Goal: Book appointment/travel/reservation

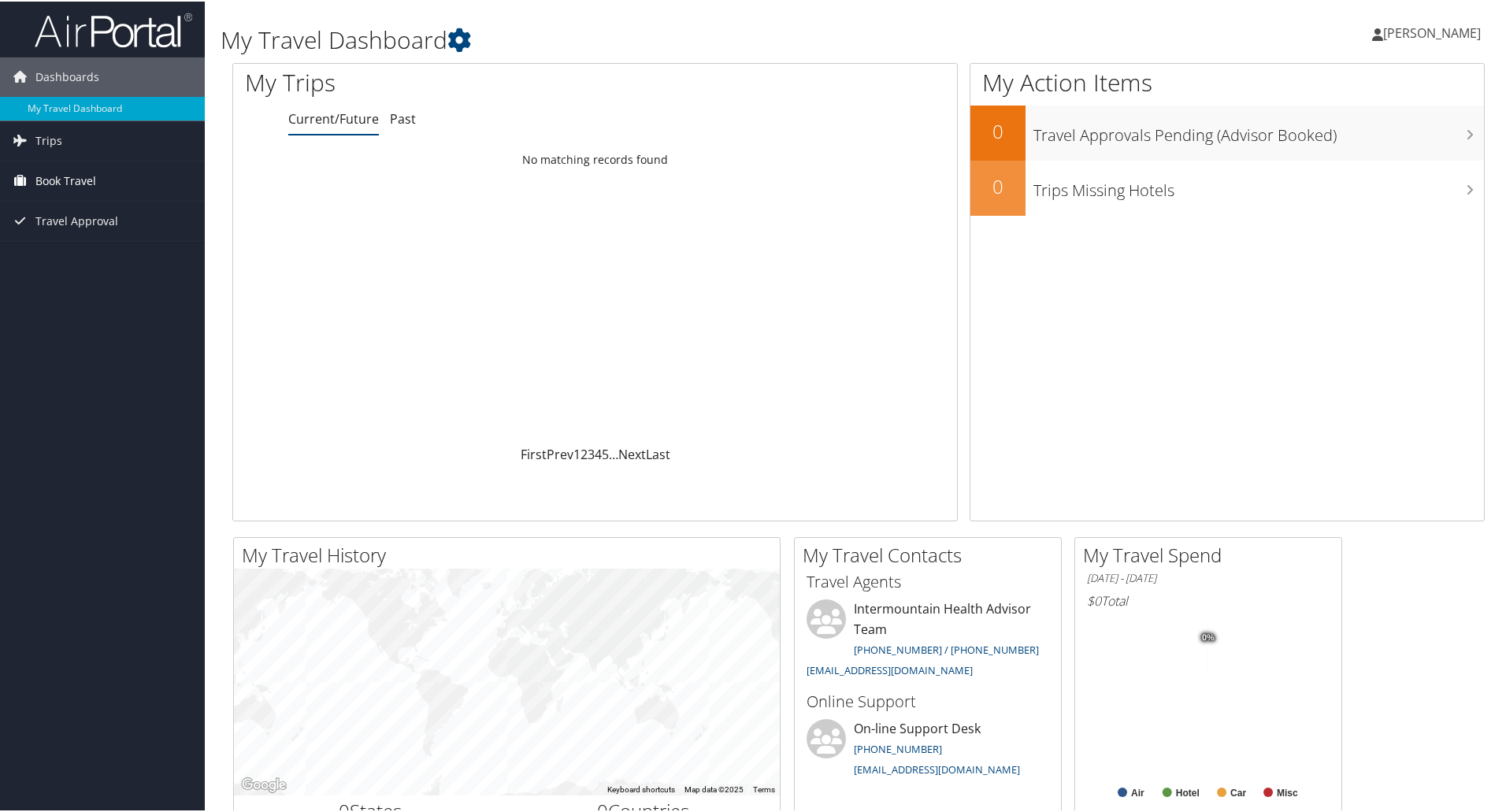
click at [94, 177] on span "Book Travel" at bounding box center [66, 179] width 61 height 40
click at [72, 266] on link "Book/Manage Online Trips" at bounding box center [102, 258] width 205 height 24
